Goal: Information Seeking & Learning: Learn about a topic

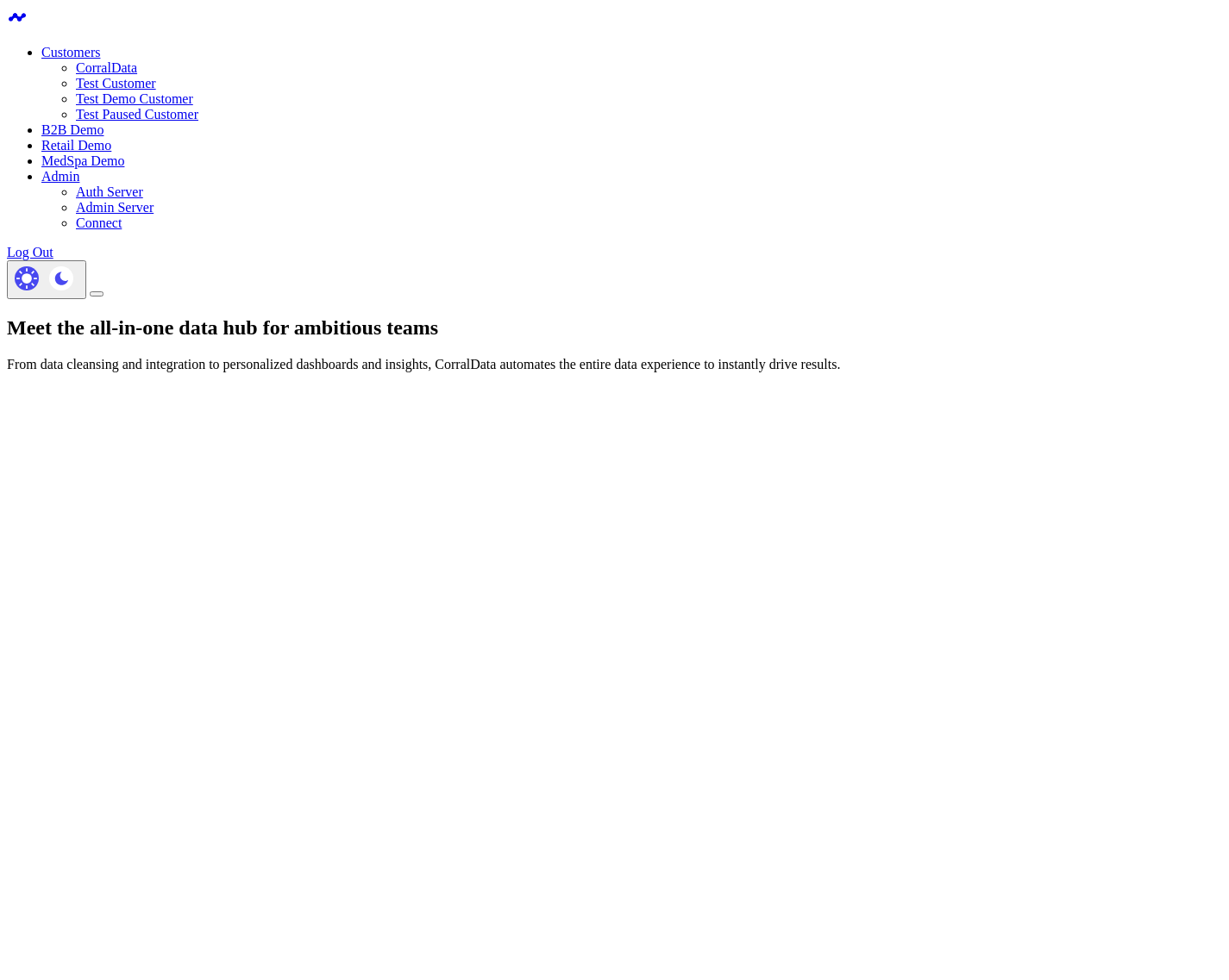
click at [137, 69] on link "CorralData" at bounding box center [106, 68] width 61 height 15
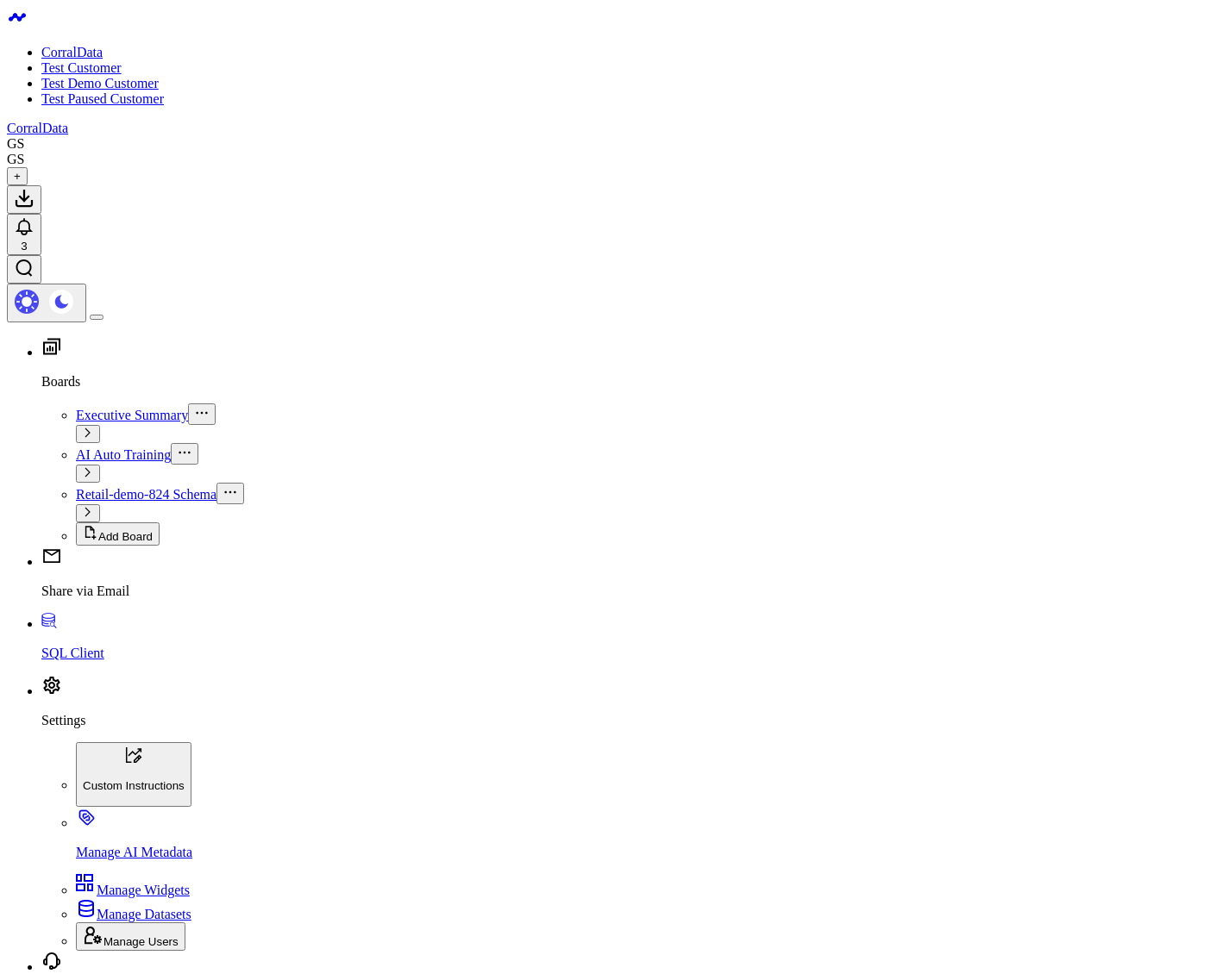
type input "tell me a fact about france"
click at [102, 487] on span "Retail-demo-824 Schema" at bounding box center [146, 495] width 141 height 15
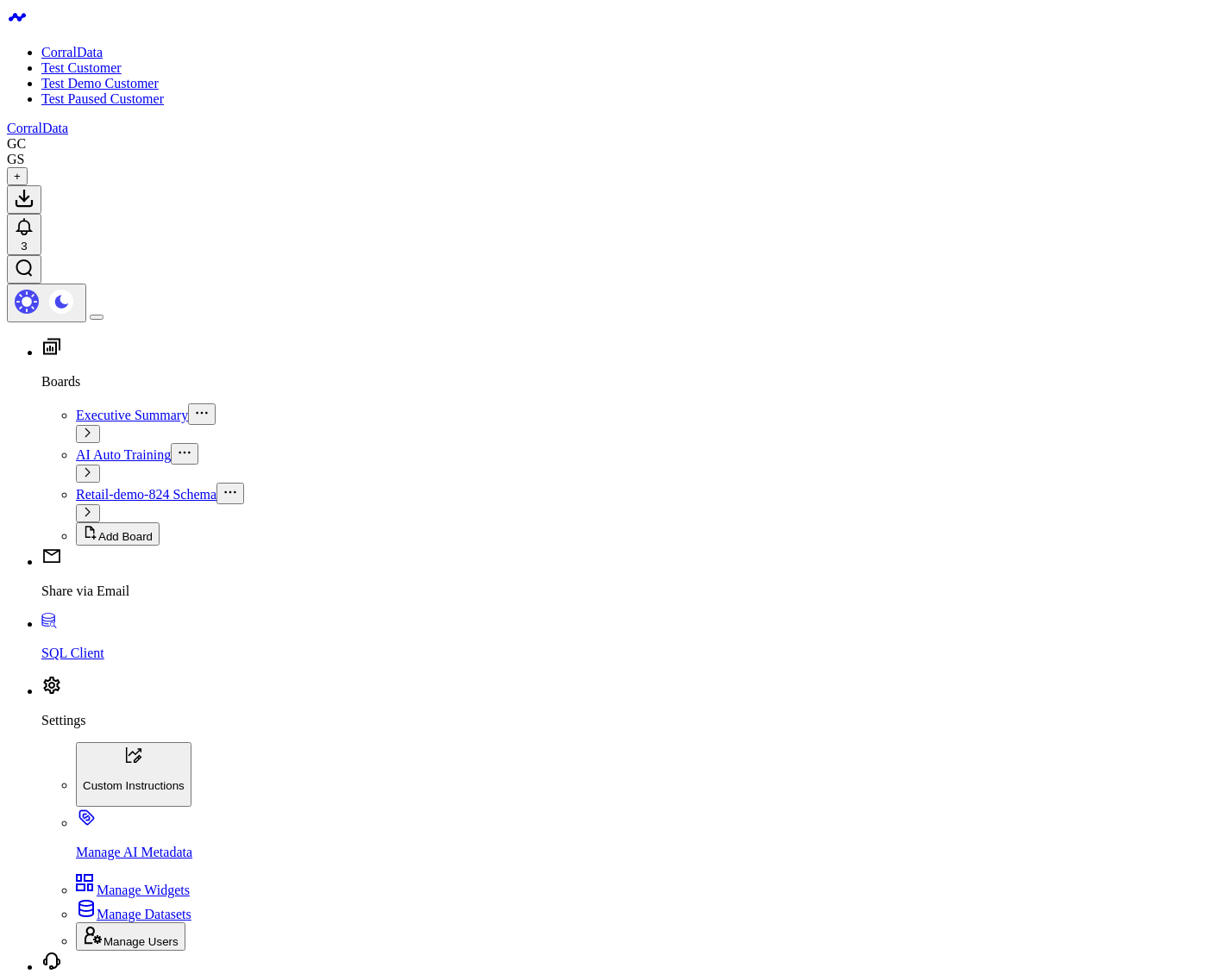
drag, startPoint x: 946, startPoint y: 63, endPoint x: 955, endPoint y: 68, distance: 10.3
click at [31, 219] on use at bounding box center [24, 227] width 14 height 16
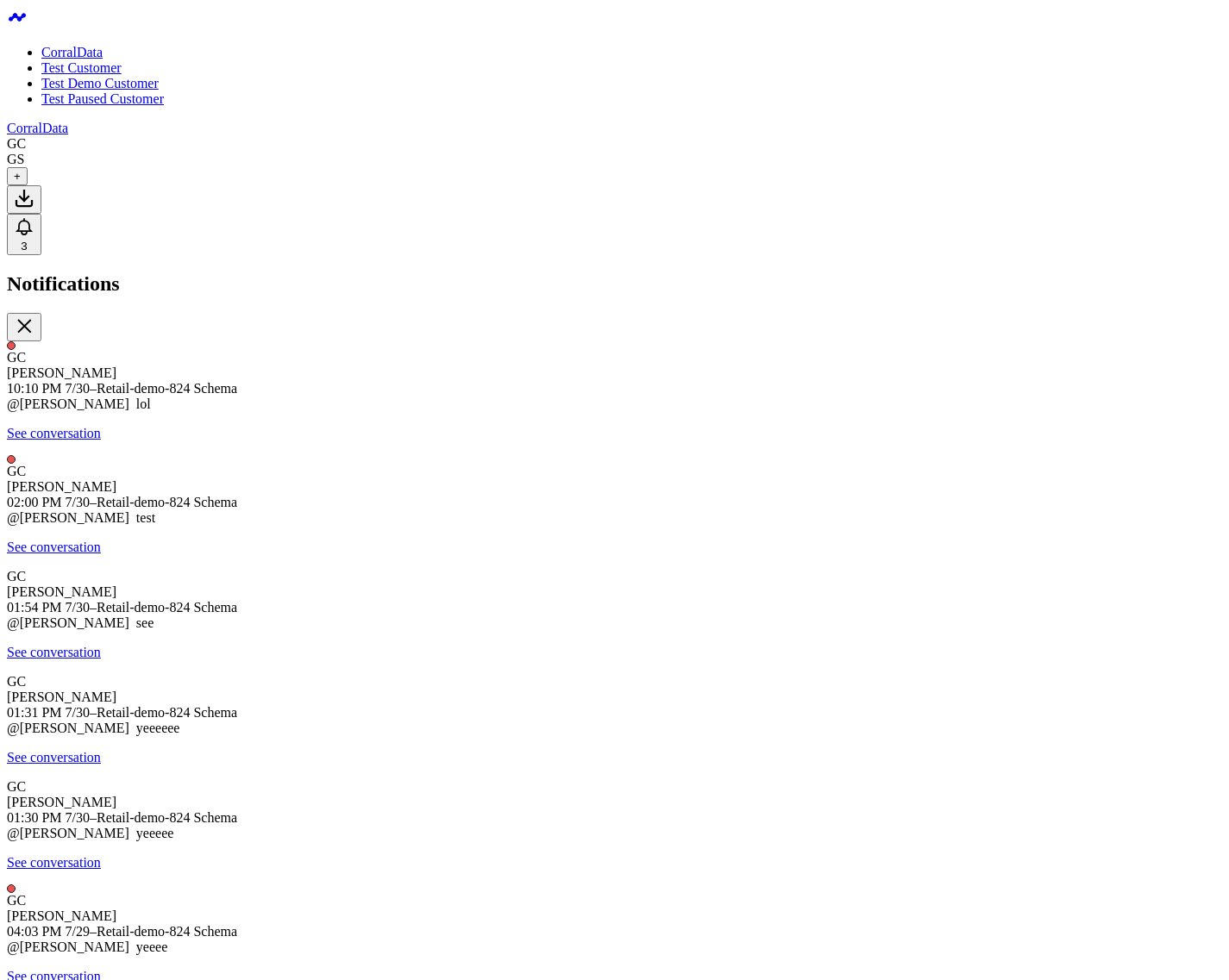
click at [35, 315] on icon at bounding box center [24, 325] width 21 height 21
